Goal: Find contact information: Find contact information

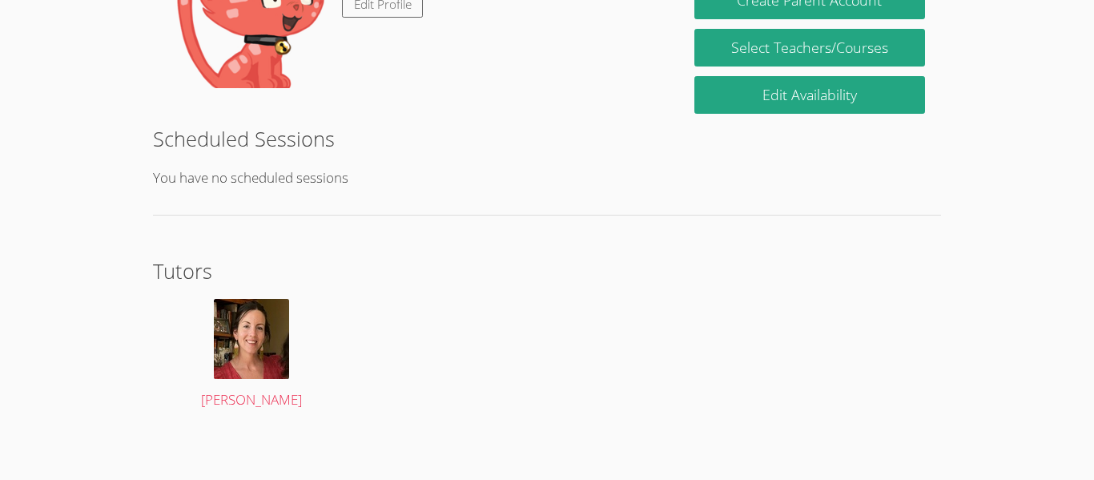
scroll to position [334, 0]
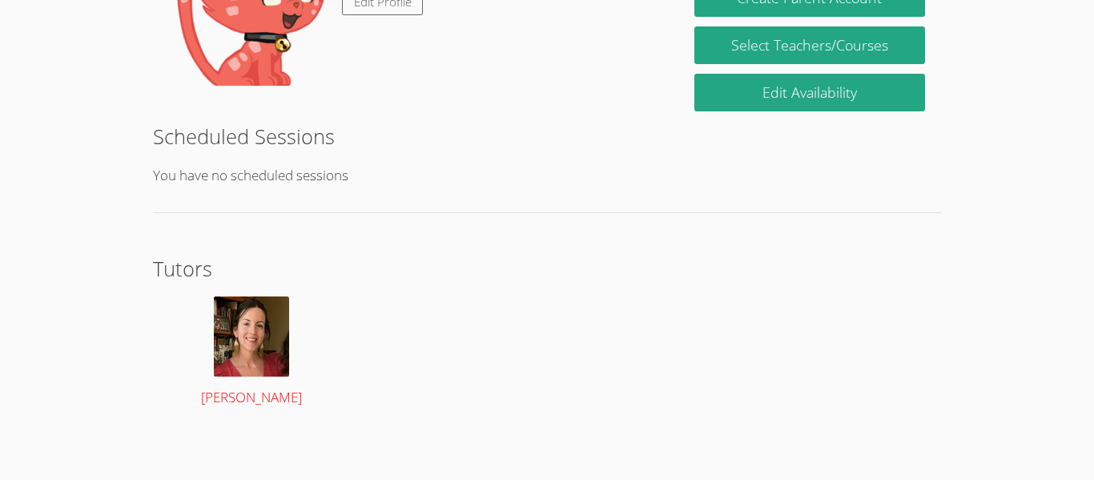
click at [296, 384] on link "[PERSON_NAME]" at bounding box center [252, 352] width 166 height 113
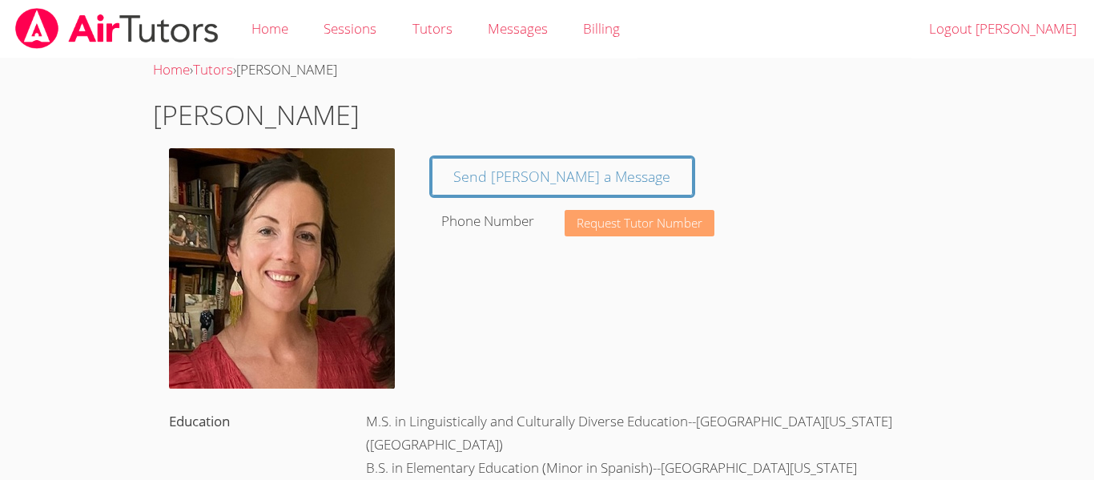
click at [648, 223] on span "Request Tutor Number" at bounding box center [640, 223] width 126 height 12
click at [649, 226] on span "Request Tutor Number" at bounding box center [640, 223] width 126 height 12
